Goal: Browse casually: Explore the website without a specific task or goal

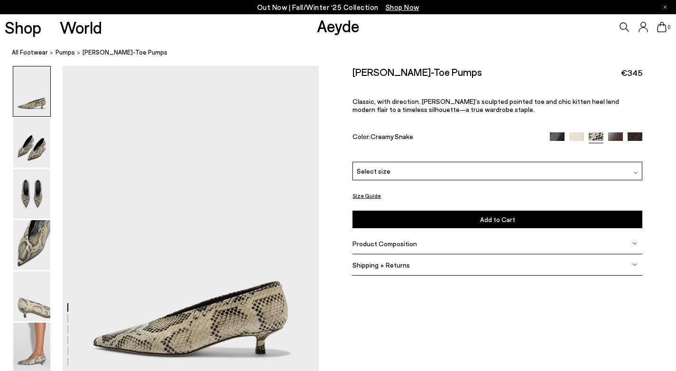
click at [38, 139] on img at bounding box center [31, 143] width 37 height 50
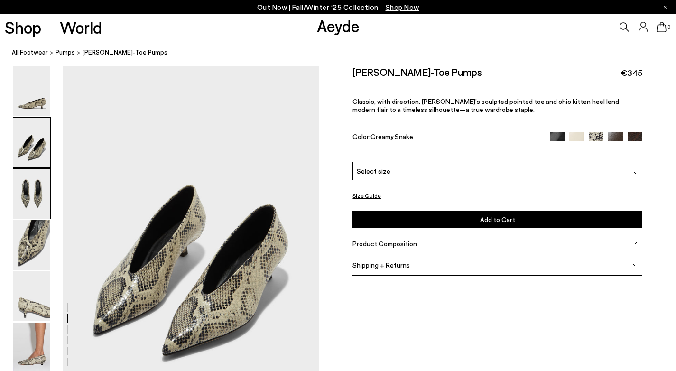
click at [32, 208] on img at bounding box center [31, 194] width 37 height 50
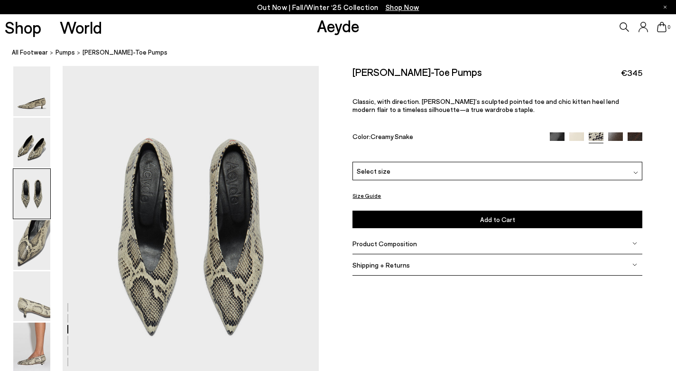
scroll to position [687, 0]
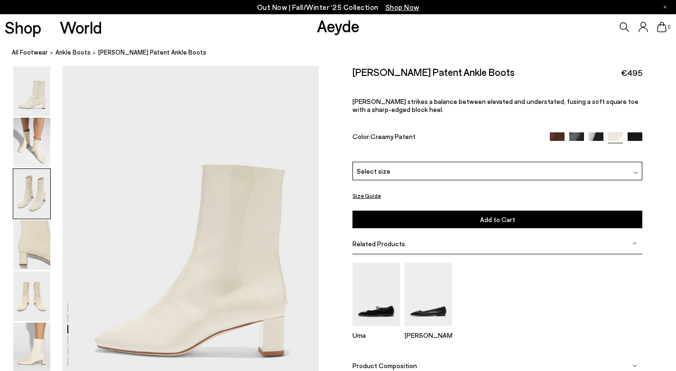
click at [44, 105] on img at bounding box center [31, 91] width 37 height 50
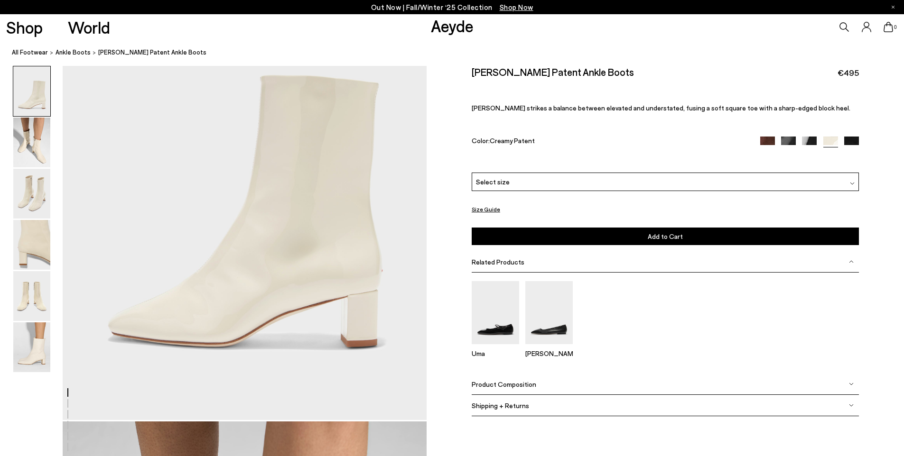
scroll to position [131, 0]
click at [37, 197] on img at bounding box center [31, 194] width 37 height 50
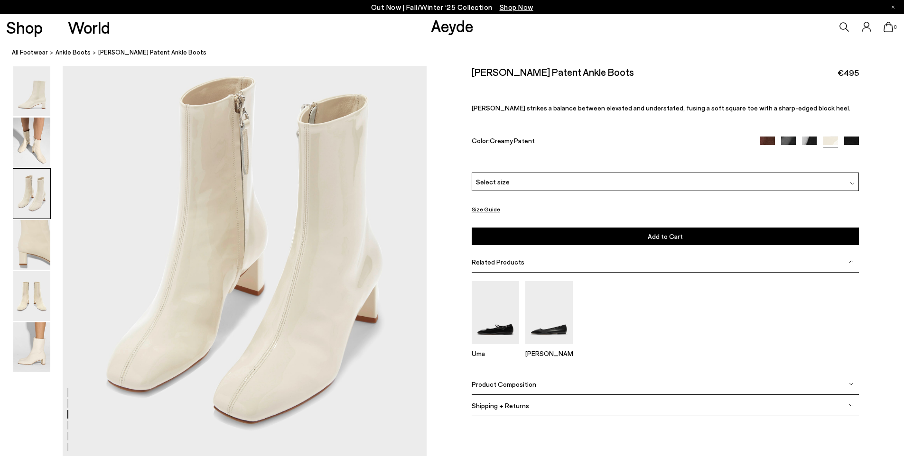
scroll to position [1027, 0]
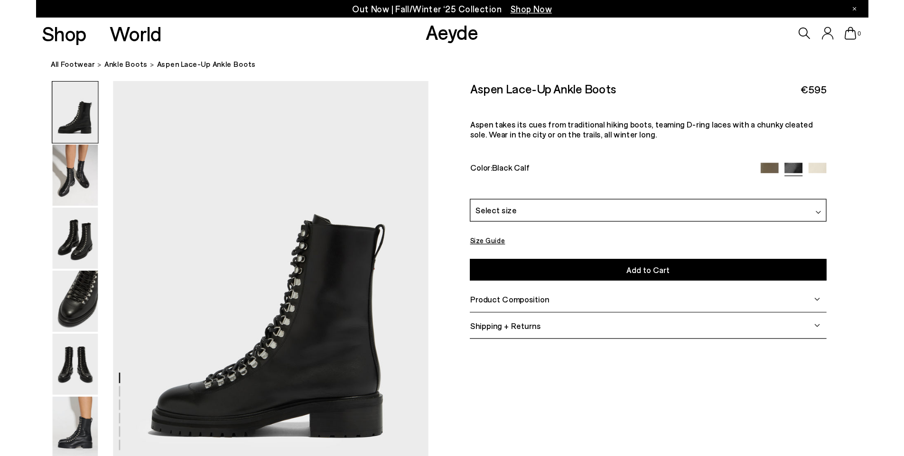
scroll to position [66, 0]
